Goal: Task Accomplishment & Management: Manage account settings

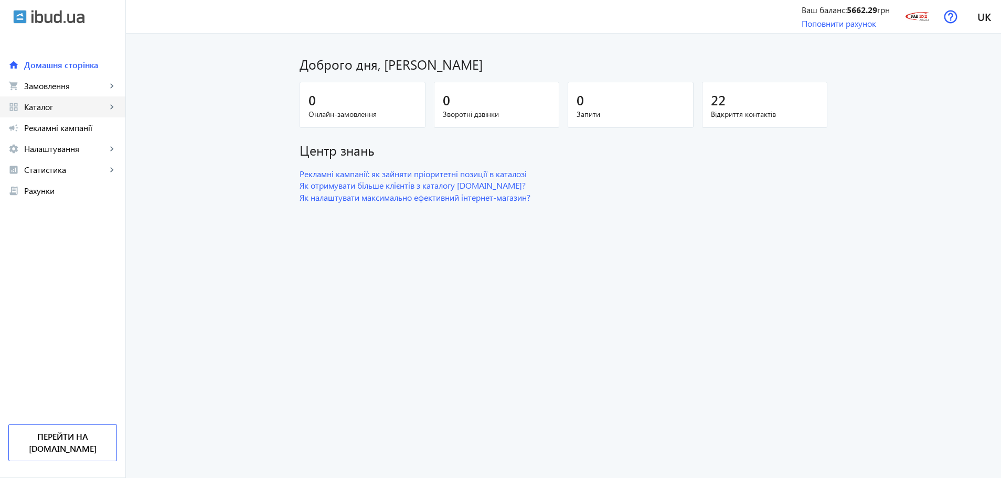
click at [52, 114] on link "grid_view Каталог keyboard_arrow_right" at bounding box center [62, 106] width 125 height 21
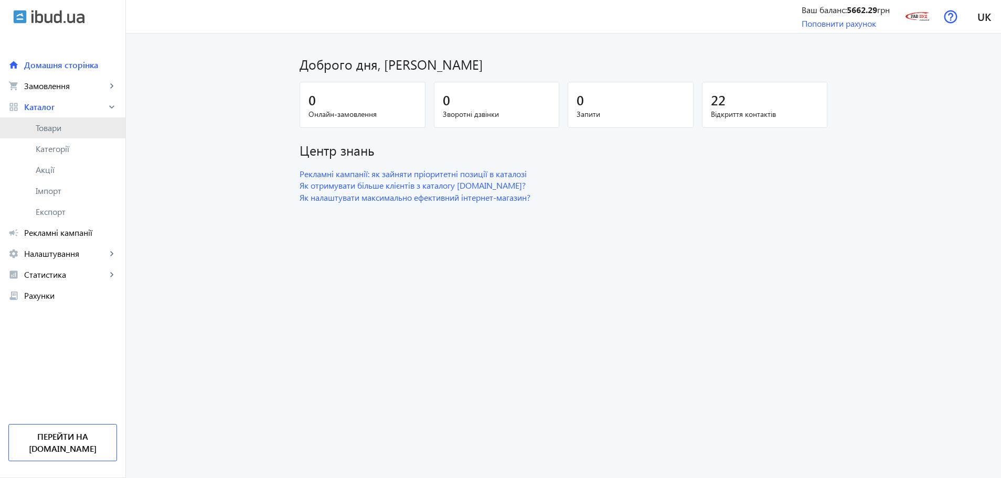
click at [52, 132] on span "Товари" at bounding box center [76, 128] width 81 height 10
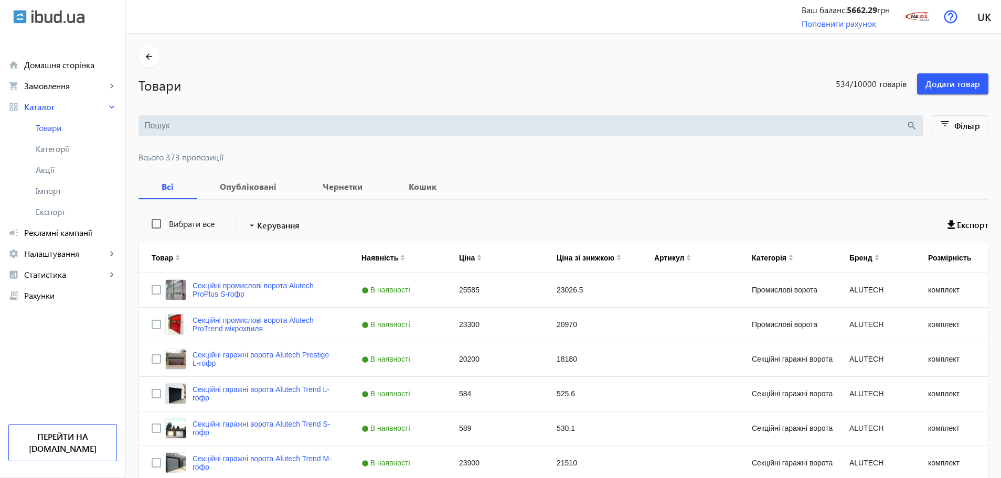
click at [179, 130] on input "search" at bounding box center [525, 126] width 762 height 12
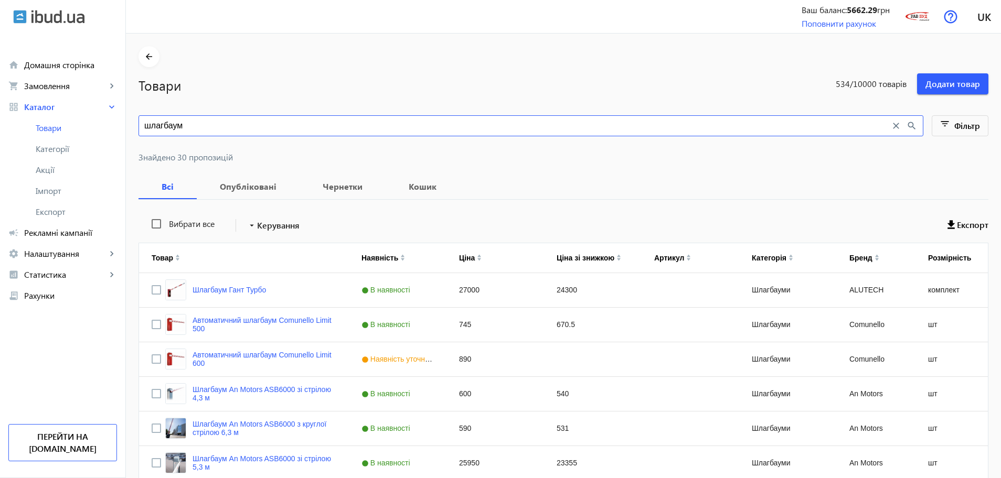
scroll to position [66, 0]
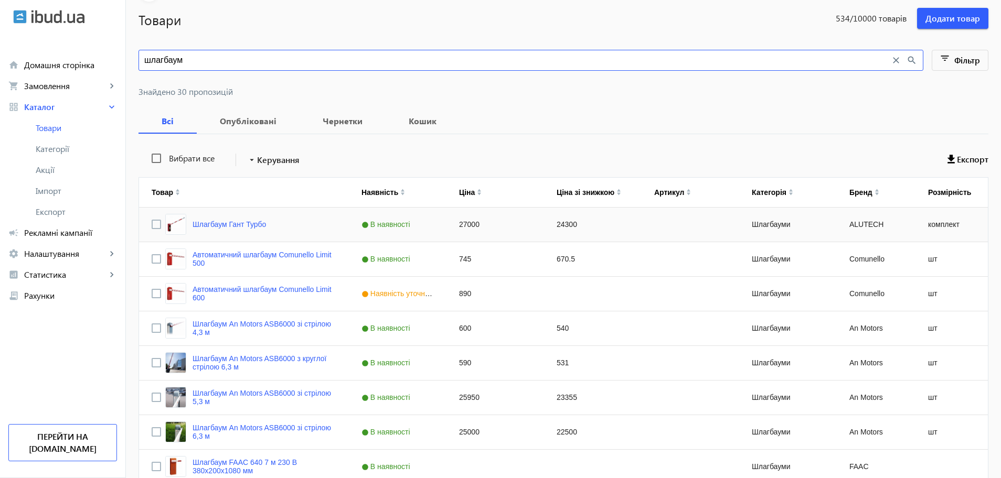
type input "шлагбаум"
click at [250, 230] on div "Шлагбаум Гант Турбо" at bounding box center [215, 224] width 101 height 21
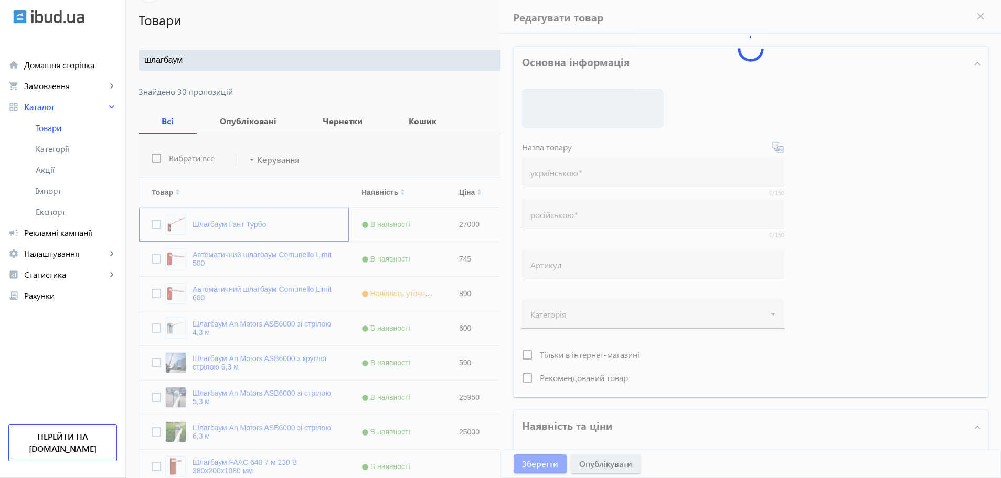
type input "Шлагбаум Гант Турбо"
type input "27000"
type input "1"
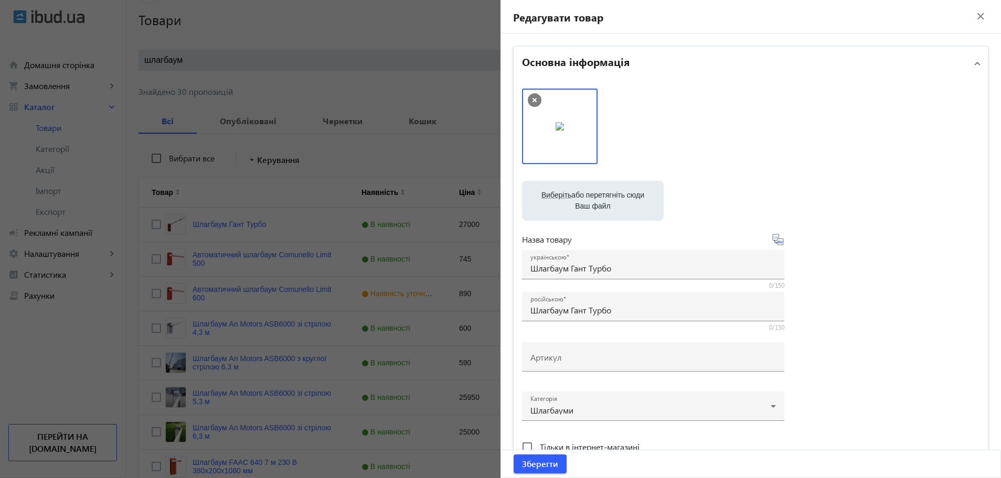
click at [973, 19] on mat-icon "close" at bounding box center [980, 16] width 16 height 16
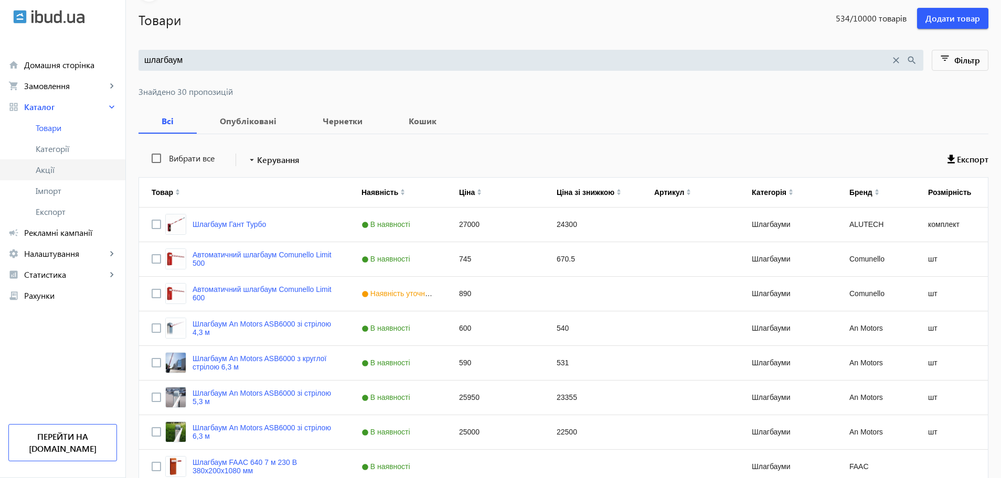
click at [61, 168] on span "Акції" at bounding box center [76, 170] width 81 height 10
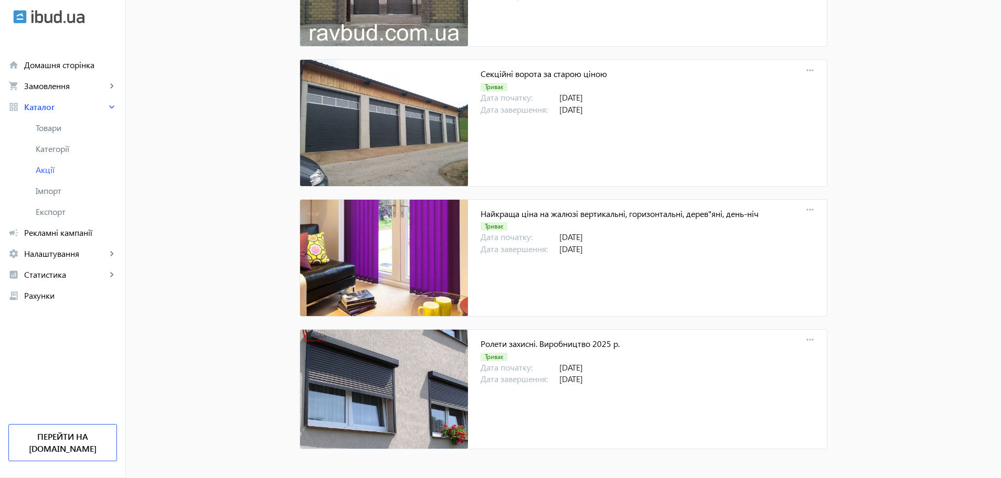
scroll to position [319, 0]
click at [807, 341] on mat-icon "more_horiz" at bounding box center [809, 340] width 15 height 15
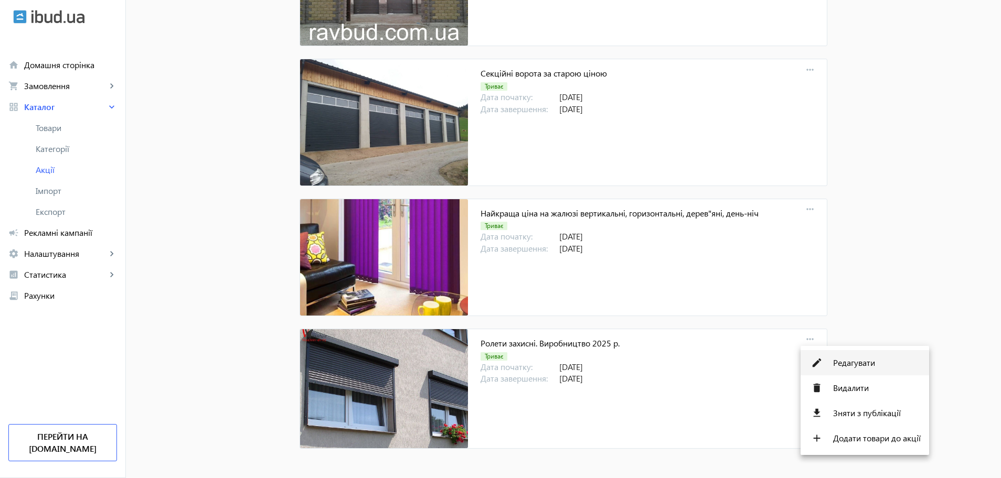
click at [829, 362] on button "edit Редагувати" at bounding box center [864, 362] width 128 height 25
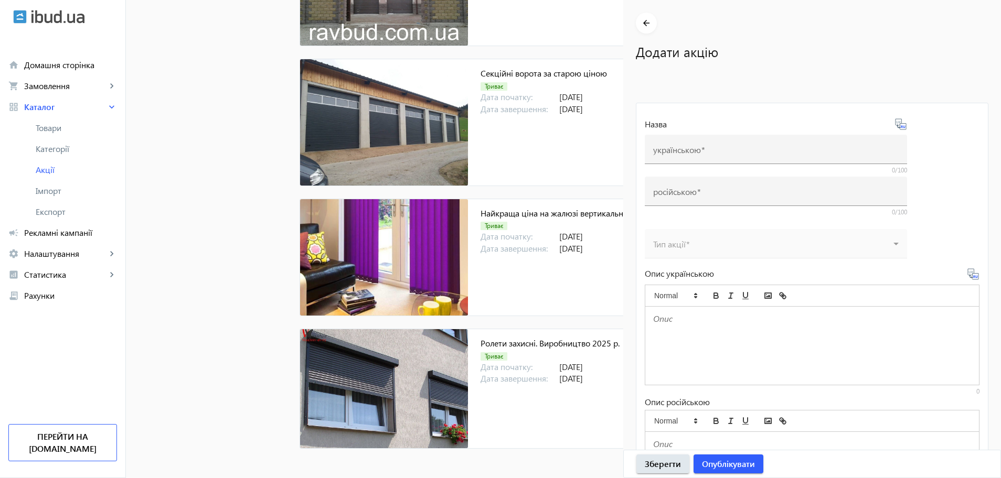
type input "Ролети захисні. Виробництво 2025 р."
type input "Роллеты защитные. Производство 2025 г."
type input "[DATE]"
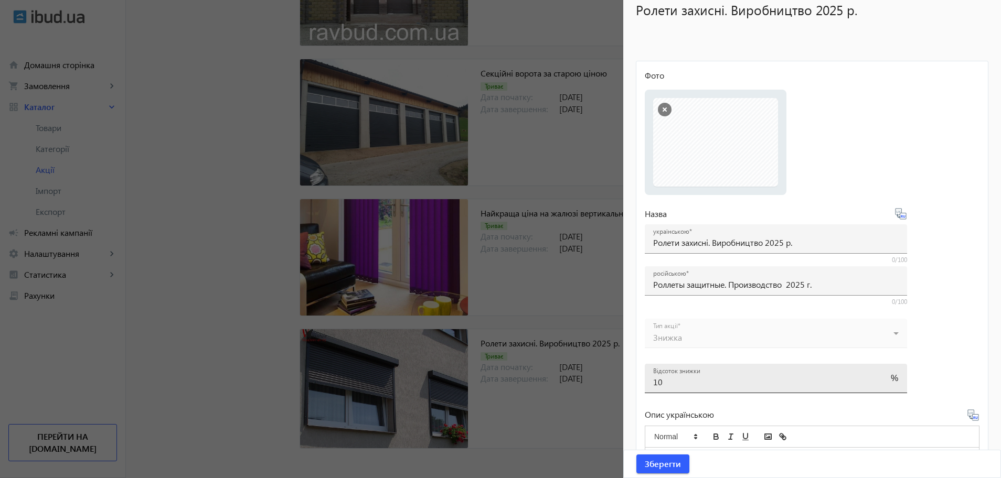
scroll to position [66, 0]
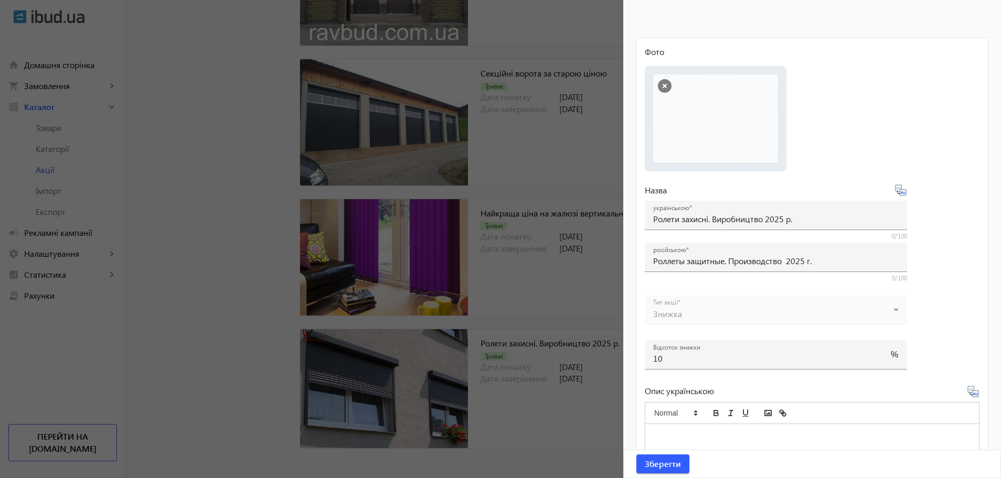
click at [898, 309] on mat-form-field "Тип акції Знижка" at bounding box center [776, 314] width 262 height 39
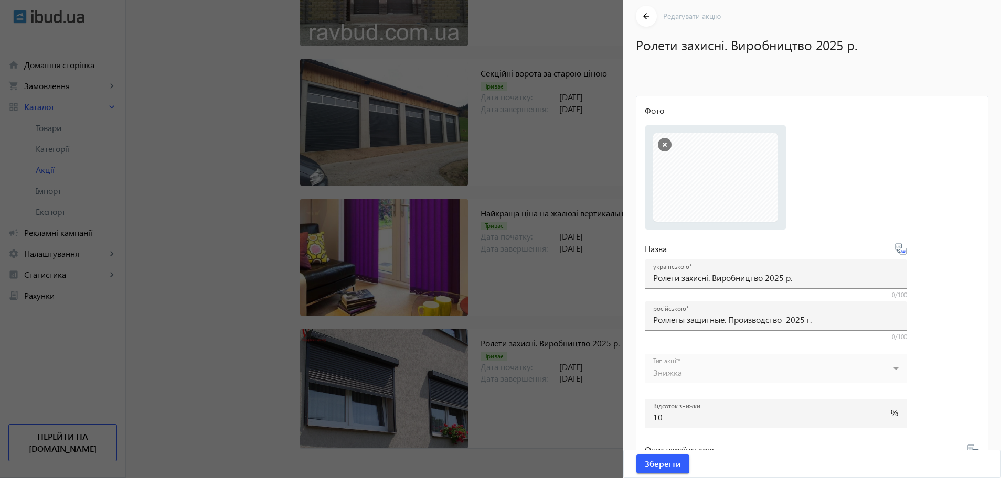
scroll to position [0, 0]
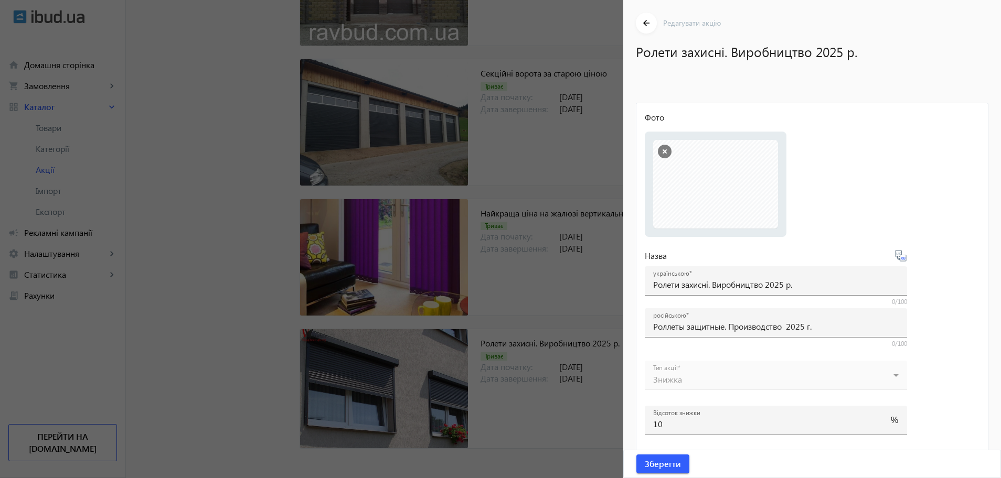
click at [606, 463] on div at bounding box center [500, 239] width 1001 height 478
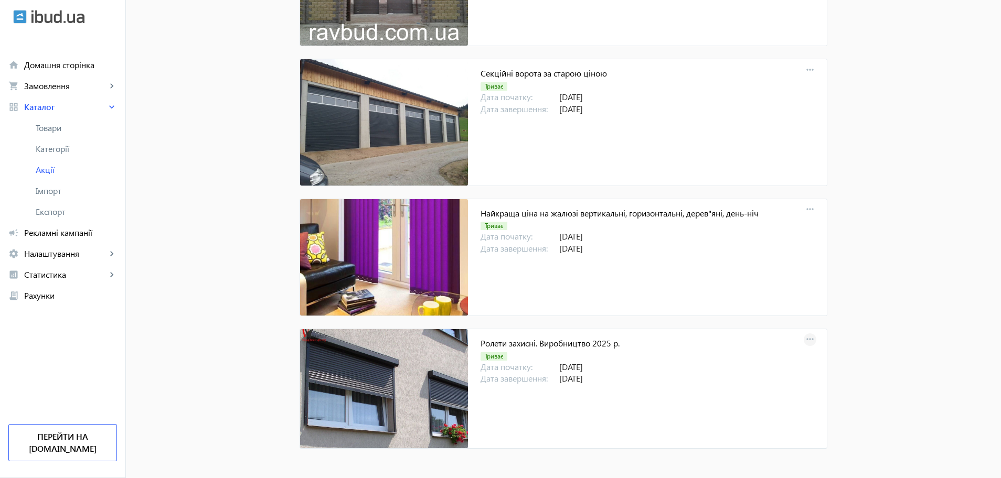
click at [804, 340] on mat-icon "more_horiz" at bounding box center [809, 340] width 15 height 15
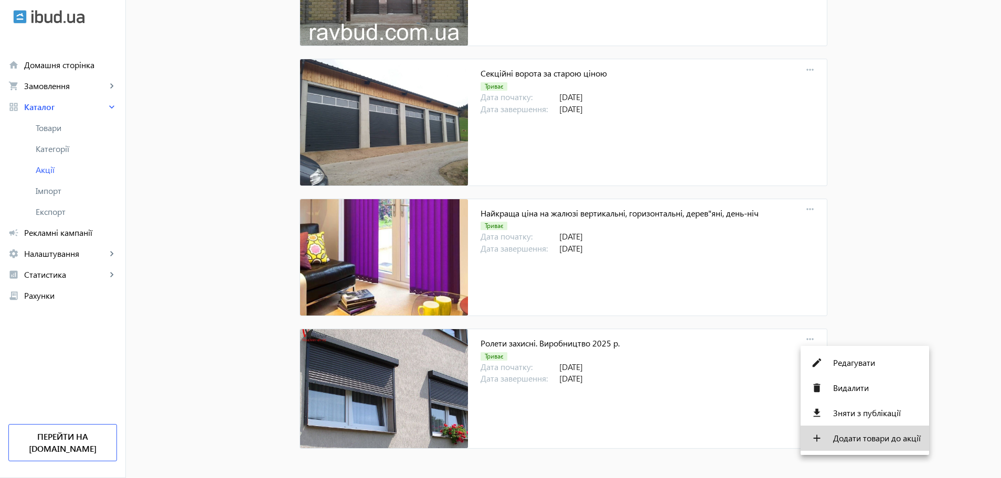
click at [861, 438] on span "Додати товари до акції" at bounding box center [877, 438] width 88 height 8
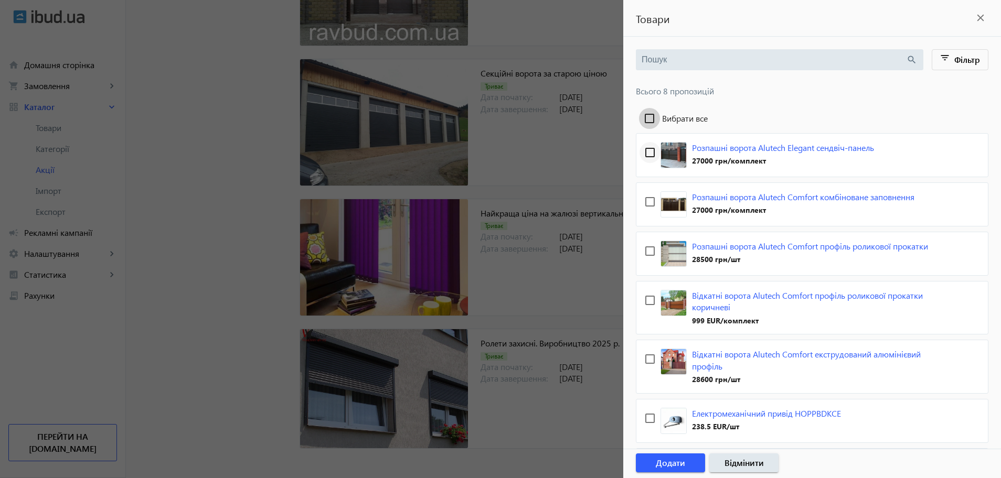
drag, startPoint x: 652, startPoint y: 117, endPoint x: 651, endPoint y: 149, distance: 32.0
click at [652, 119] on input "Вибрати все" at bounding box center [649, 118] width 21 height 21
checkbox input "true"
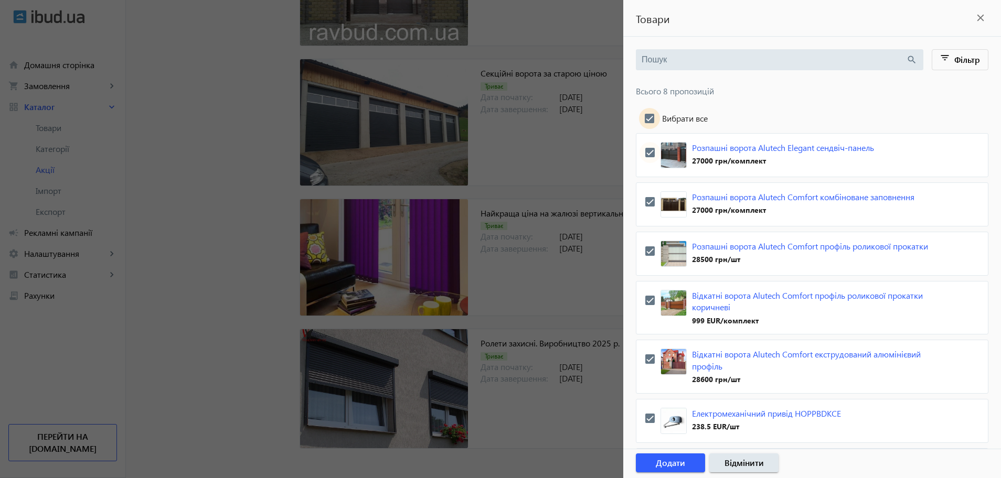
checkbox input "true"
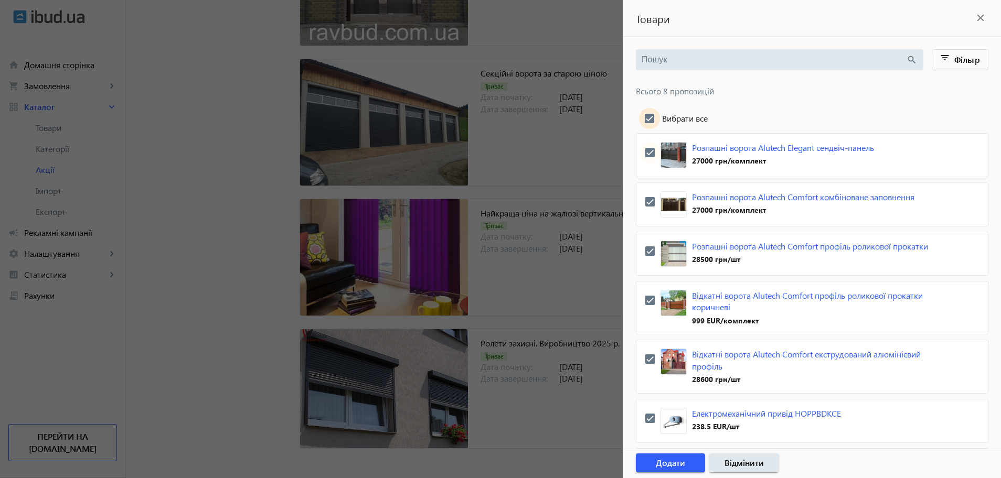
checkbox input "true"
click at [698, 464] on span "button" at bounding box center [670, 463] width 69 height 25
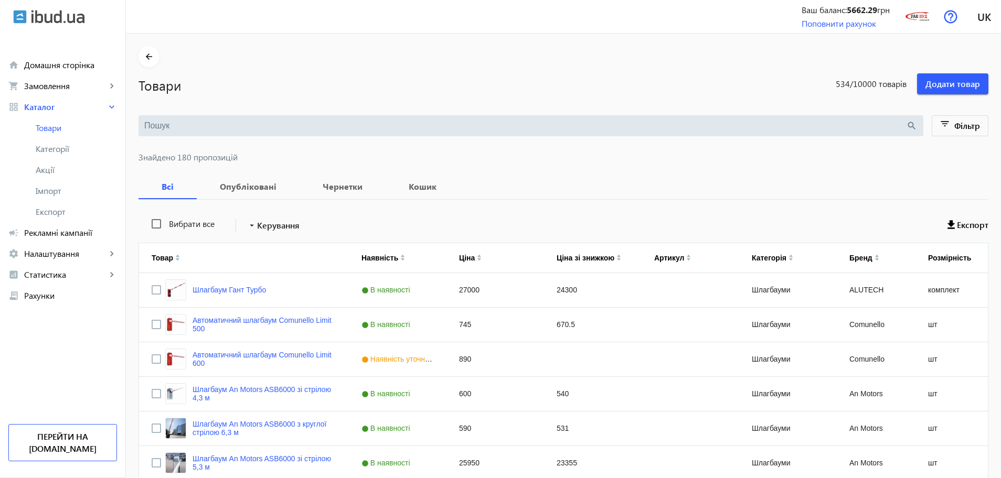
type input "шлагбаум"
